Goal: Find specific page/section: Find specific page/section

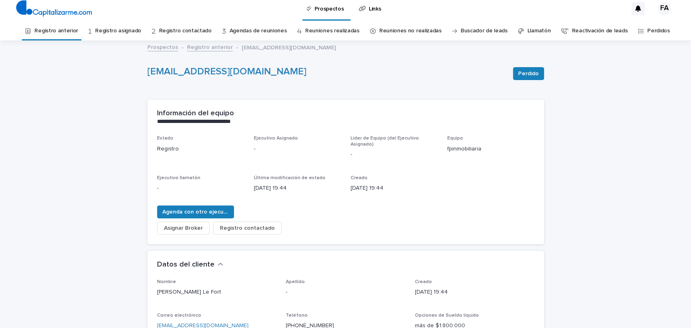
scroll to position [5, 0]
click at [201, 44] on font "Registro anterior" at bounding box center [210, 47] width 46 height 6
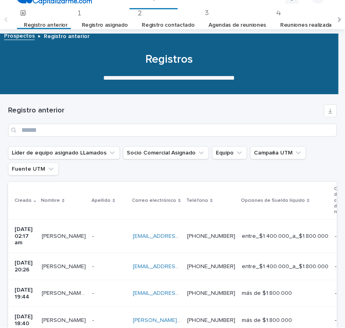
scroll to position [16, 0]
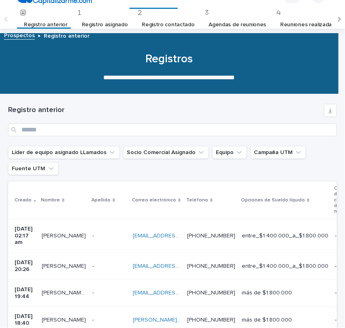
click at [114, 263] on p at bounding box center [109, 266] width 34 height 7
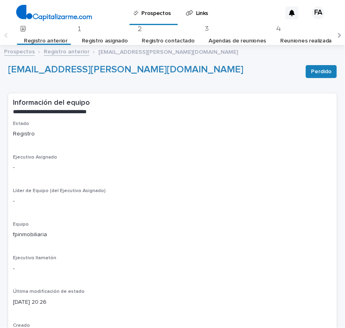
click at [69, 52] on font "Registro anterior" at bounding box center [67, 52] width 46 height 6
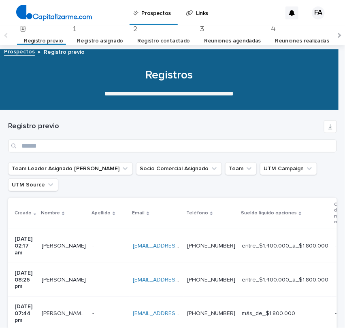
scroll to position [26, 0]
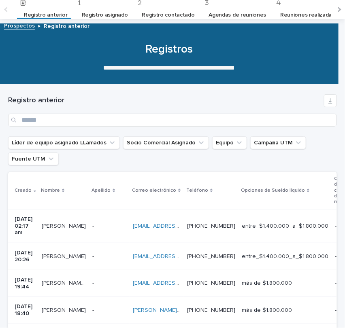
click at [165, 230] on td "[EMAIL_ADDRESS][DOMAIN_NAME] [EMAIL_ADDRESS][DOMAIN_NAME]" at bounding box center [156, 226] width 54 height 34
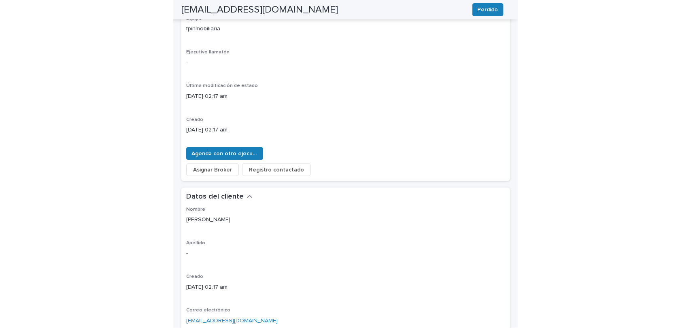
scroll to position [210, 0]
